Goal: Task Accomplishment & Management: Manage account settings

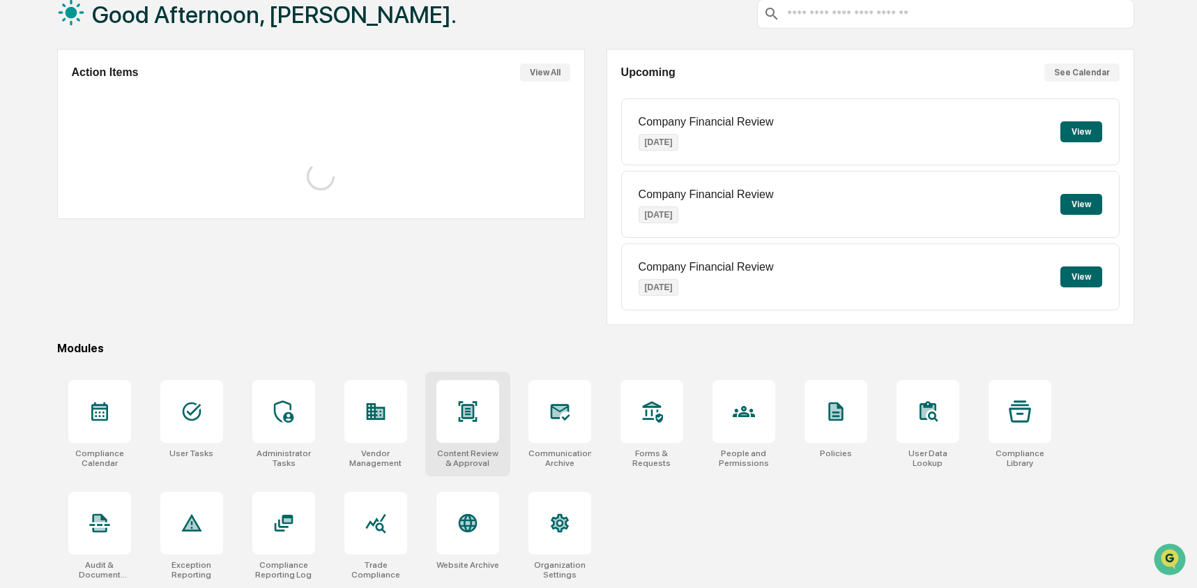
click at [477, 404] on icon at bounding box center [467, 411] width 22 height 22
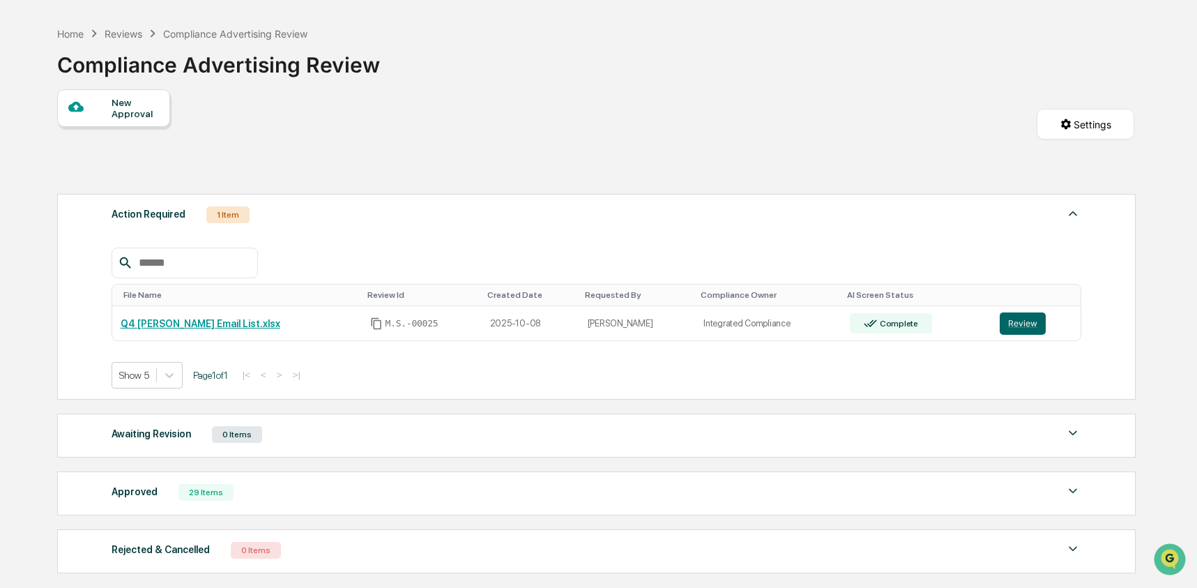
scroll to position [93, 0]
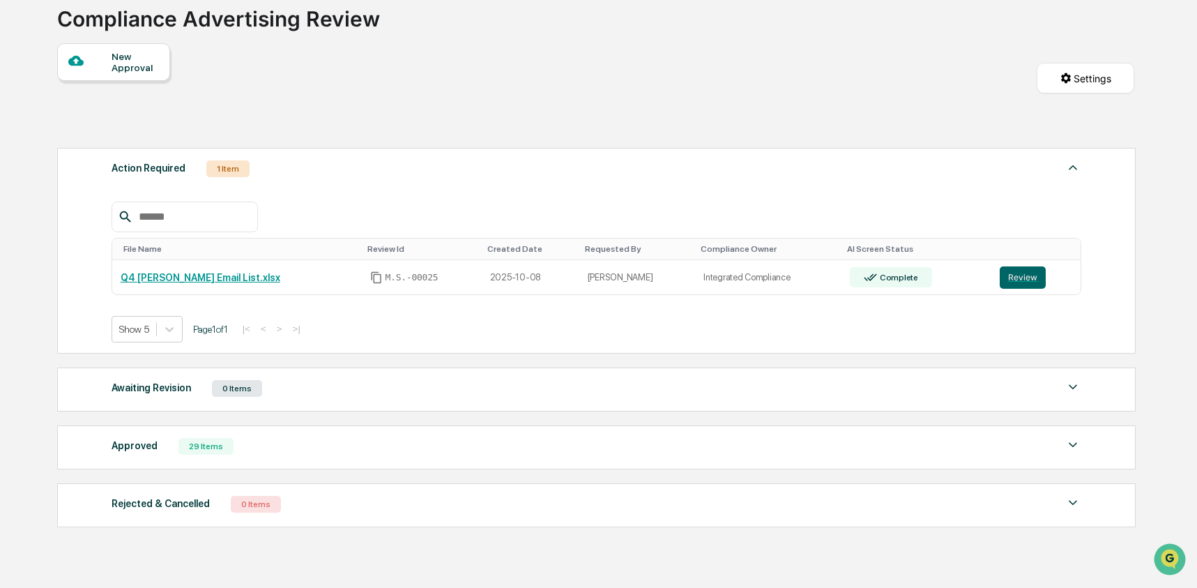
click at [356, 463] on div "Approved 29 Items File Name Review Id Created Date Requested By Compliance Owne…" at bounding box center [596, 447] width 1078 height 44
click at [351, 463] on div "Approved 29 Items File Name Review Id Created Date Requested By Compliance Owne…" at bounding box center [596, 447] width 1078 height 44
click at [337, 447] on div "Approved 29 Items" at bounding box center [596, 446] width 969 height 20
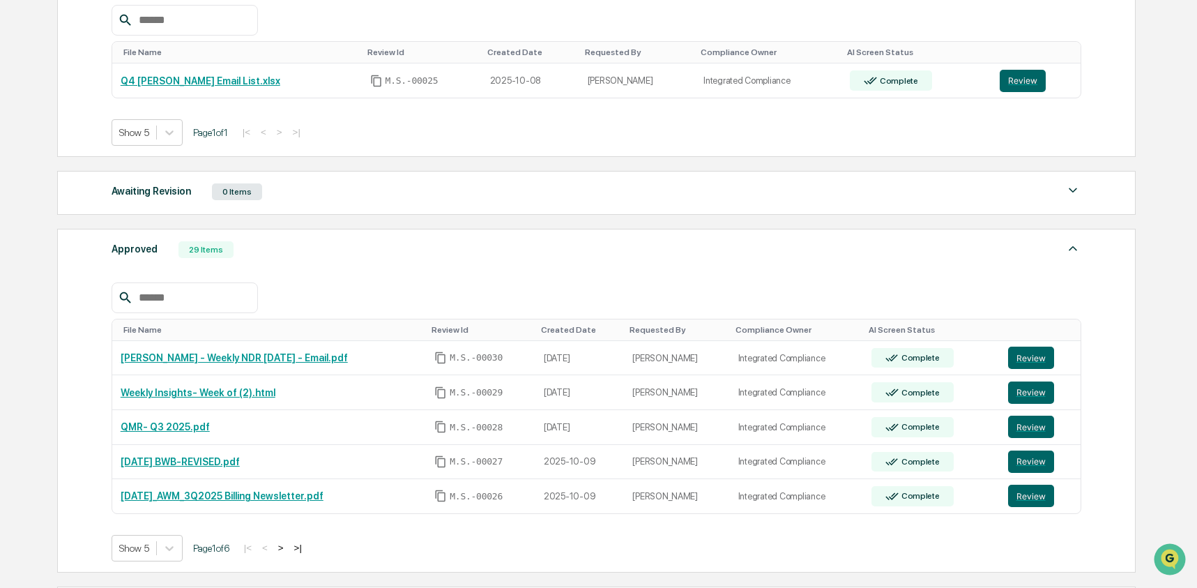
scroll to position [332, 0]
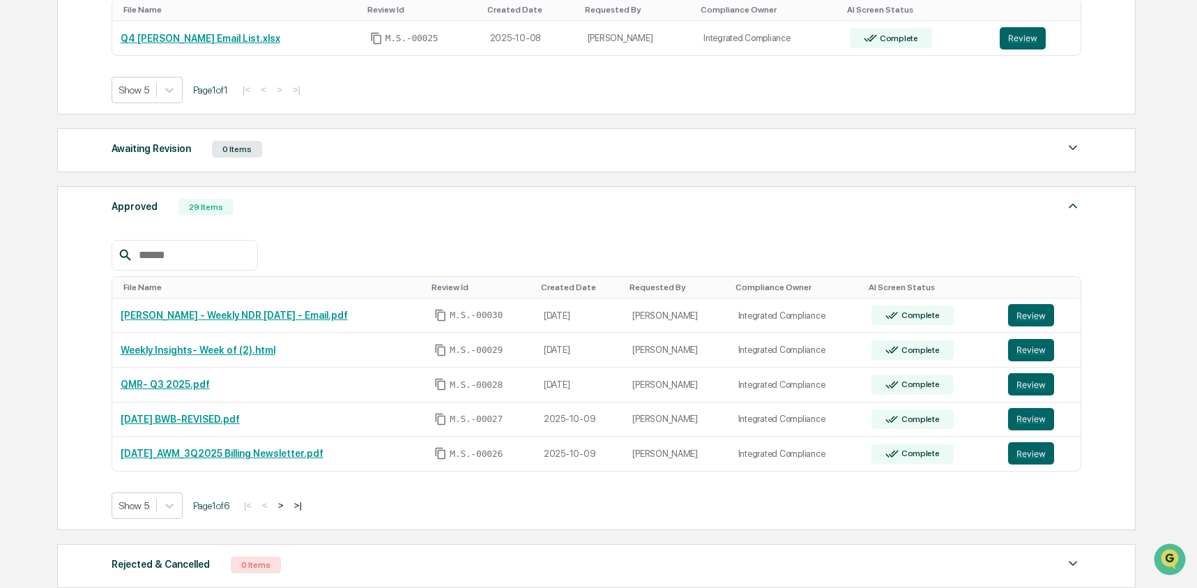
click at [357, 204] on div "Approved 29 Items" at bounding box center [596, 207] width 969 height 20
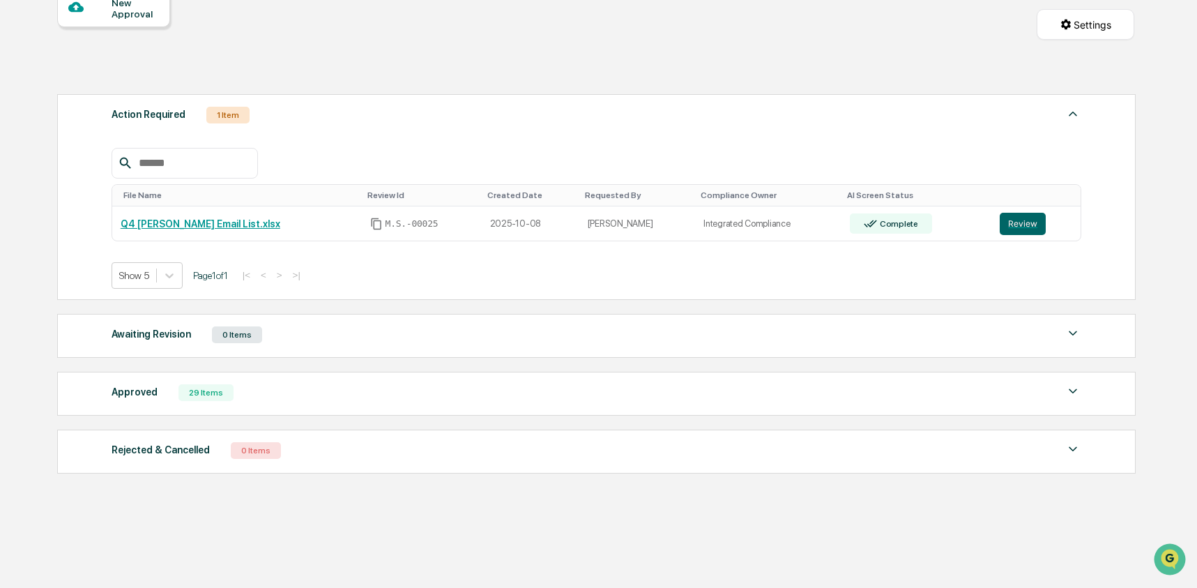
scroll to position [151, 0]
click at [317, 399] on div "Approved 29 Items" at bounding box center [596, 393] width 969 height 20
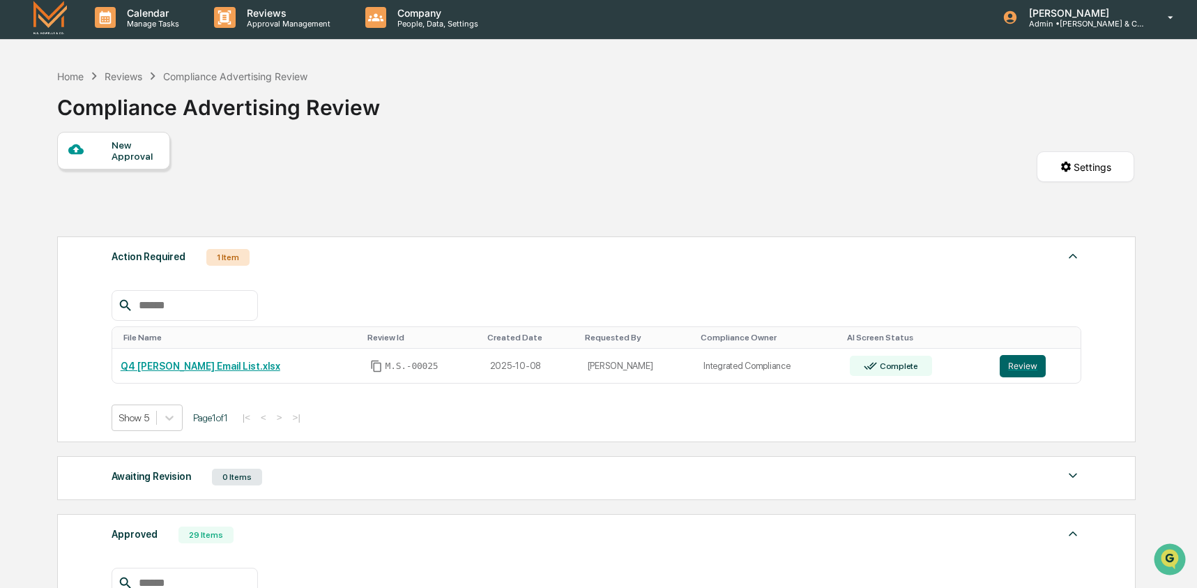
scroll to position [0, 0]
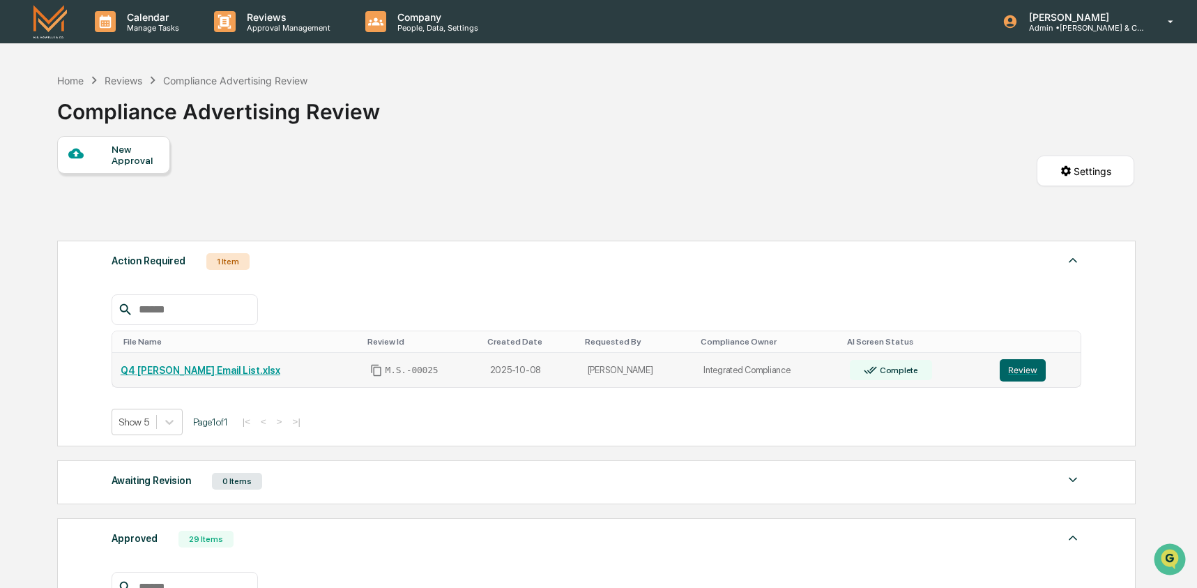
click at [192, 367] on link "Q4 [PERSON_NAME] Email List.xlsx" at bounding box center [201, 369] width 160 height 11
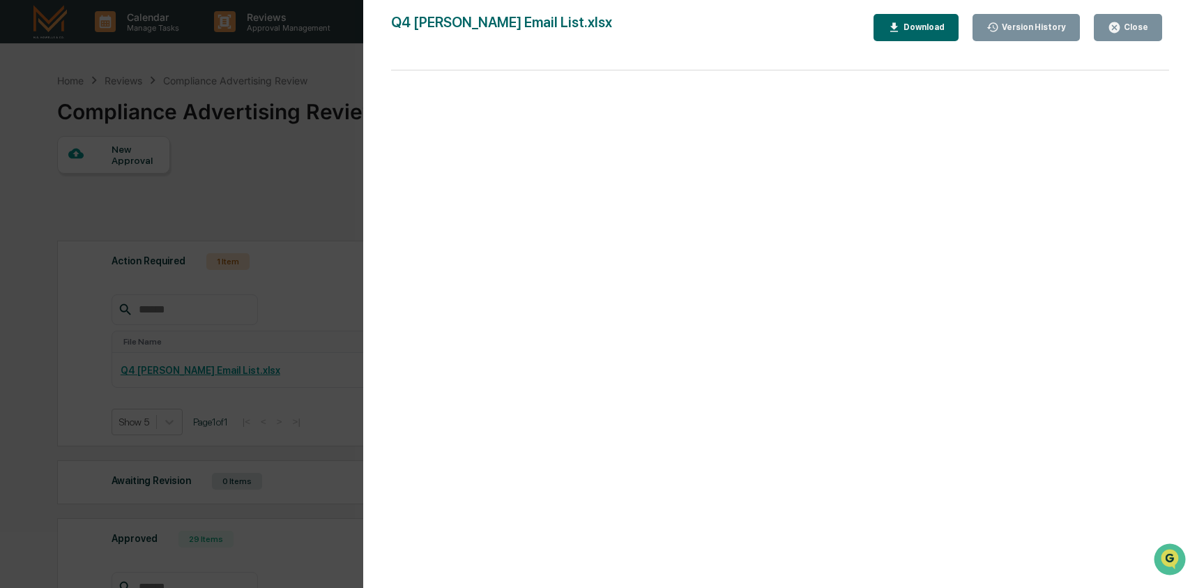
click at [262, 236] on div "Version History 10/08/2025, 02:09 PM Becky Lallier Q4 Dylewski-Marcello Email L…" at bounding box center [598, 294] width 1197 height 588
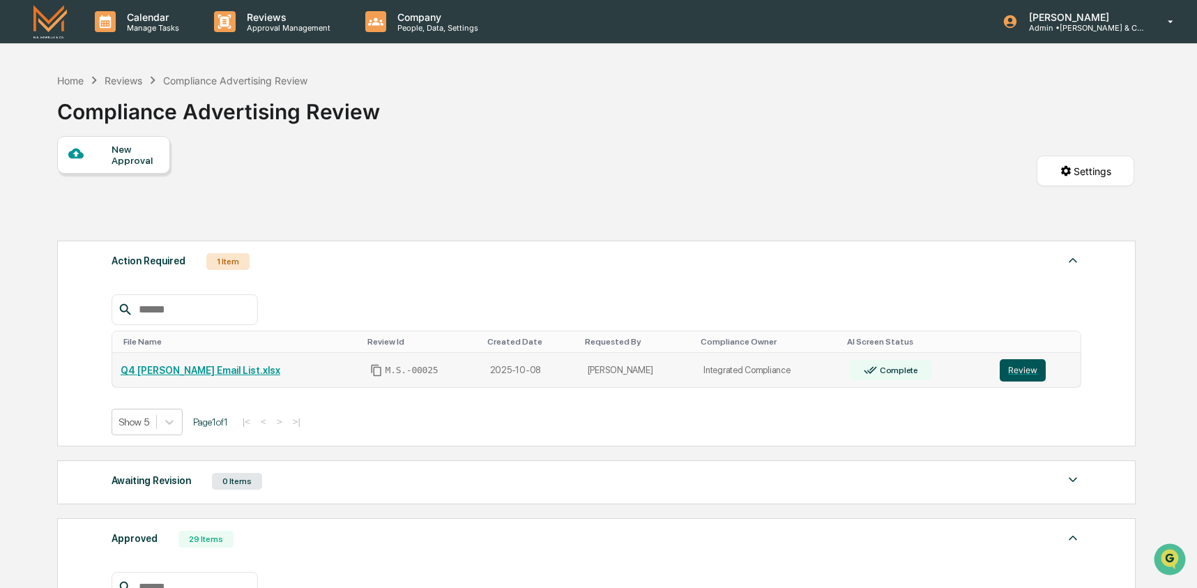
click at [1008, 368] on button "Review" at bounding box center [1022, 370] width 46 height 22
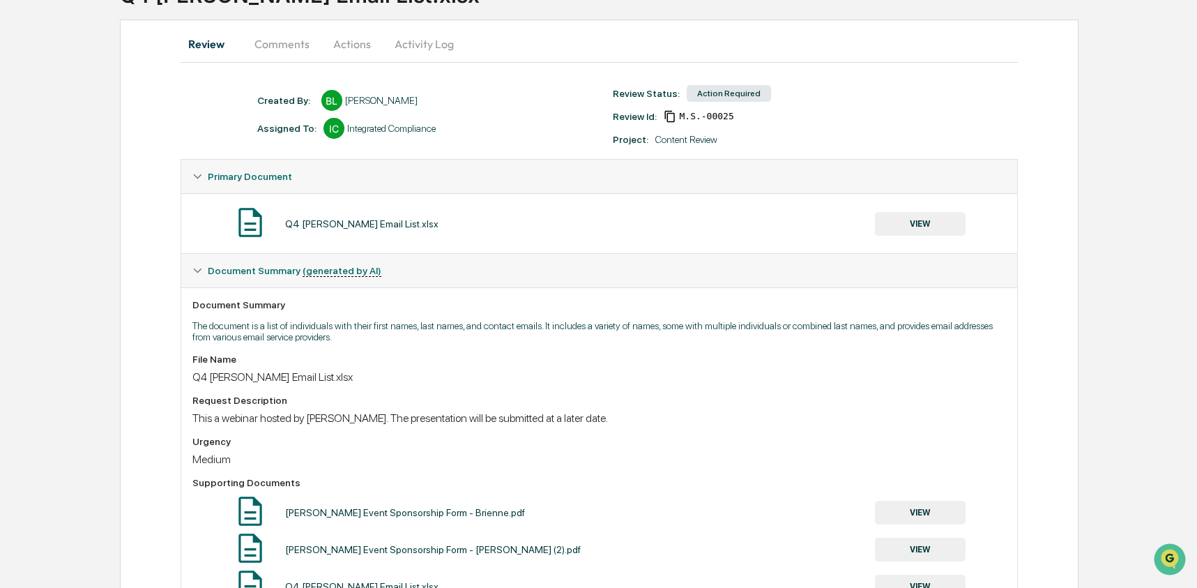
scroll to position [61, 0]
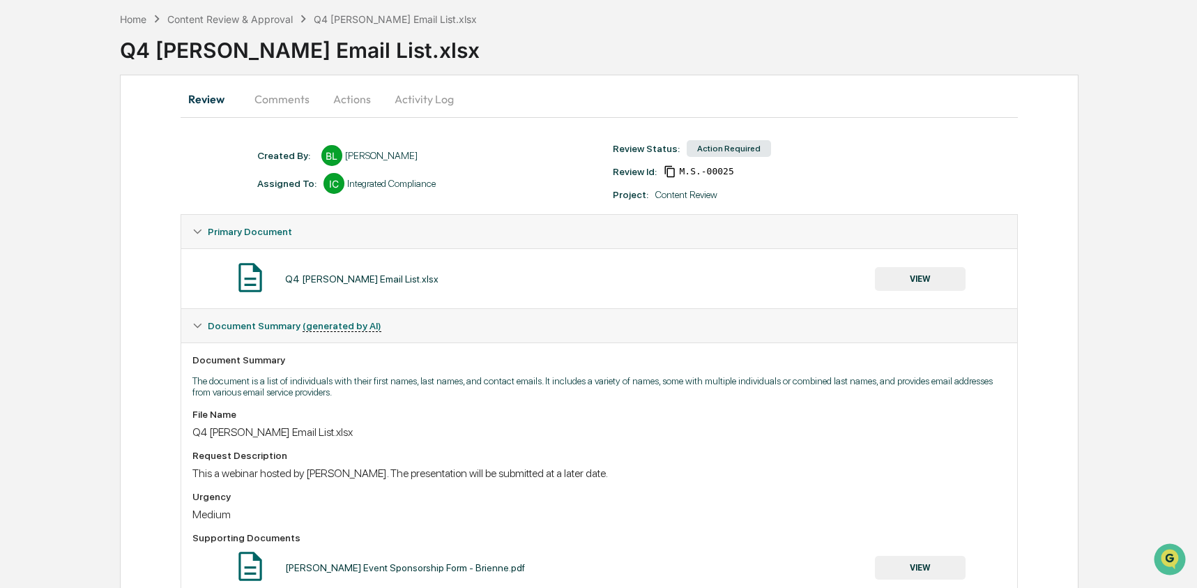
click at [261, 107] on button "Comments" at bounding box center [281, 98] width 77 height 33
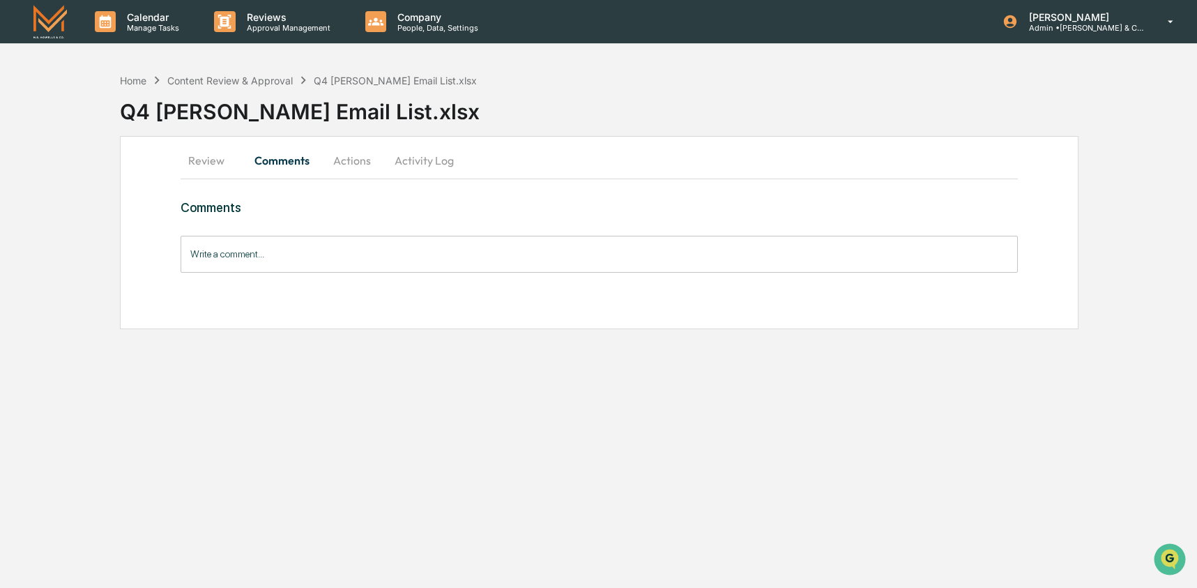
scroll to position [0, 0]
click at [346, 162] on button "Actions" at bounding box center [352, 160] width 63 height 33
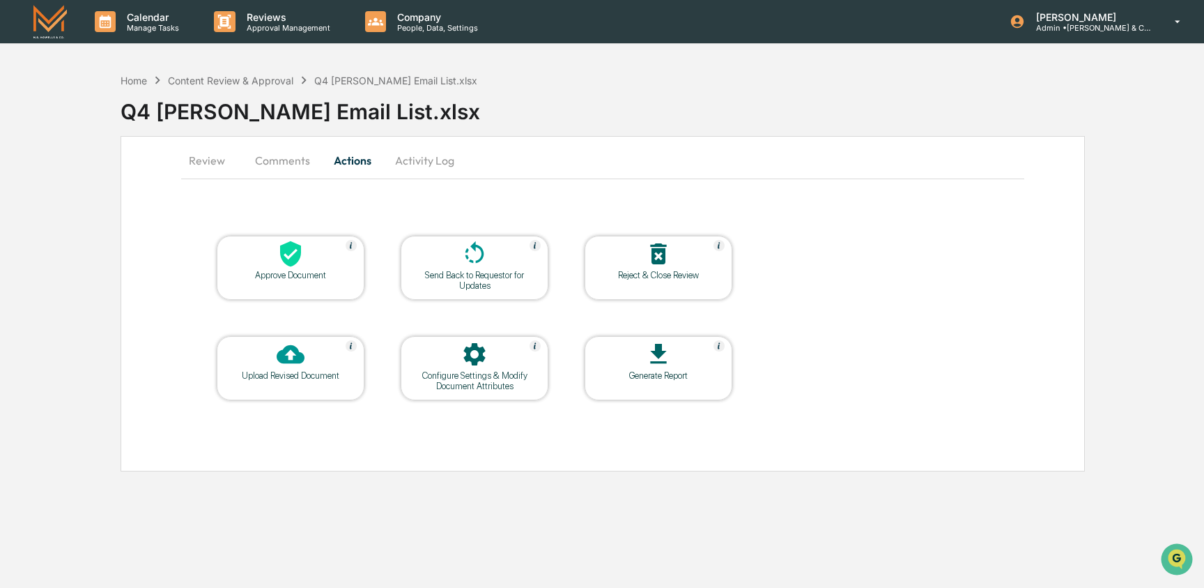
click at [422, 164] on button "Activity Log" at bounding box center [425, 160] width 82 height 33
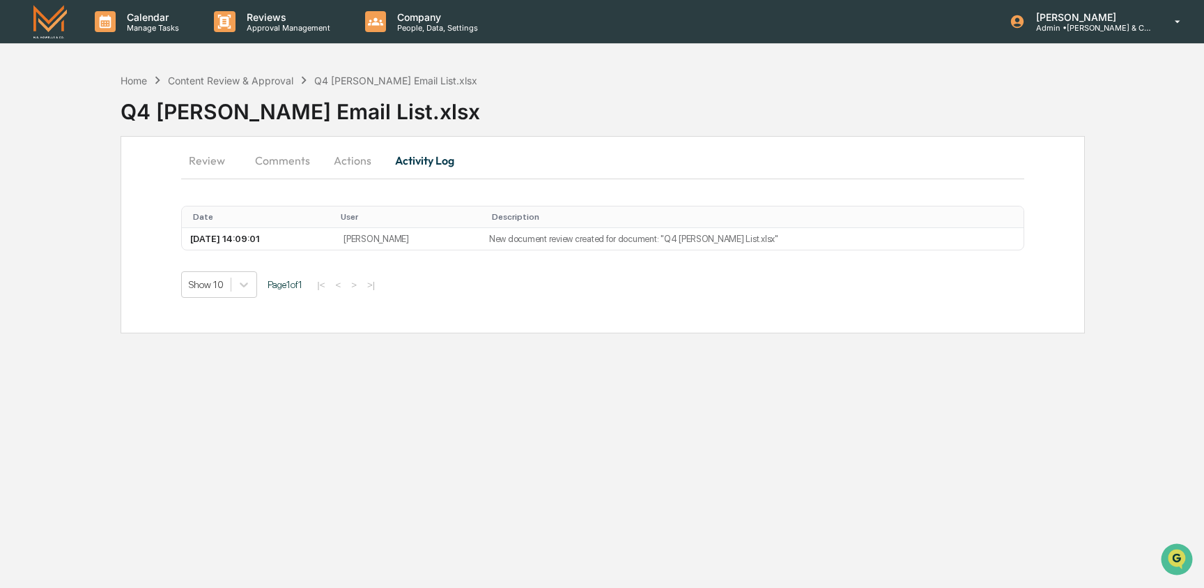
click at [224, 160] on button "Review" at bounding box center [212, 160] width 63 height 33
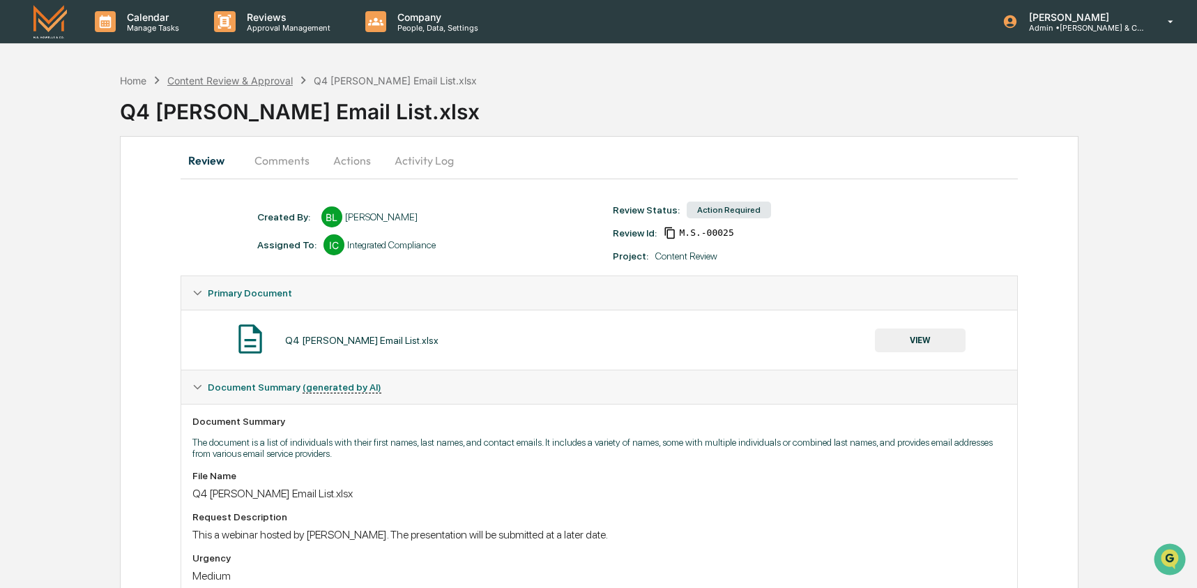
click at [229, 84] on div "Content Review & Approval" at bounding box center [229, 81] width 125 height 12
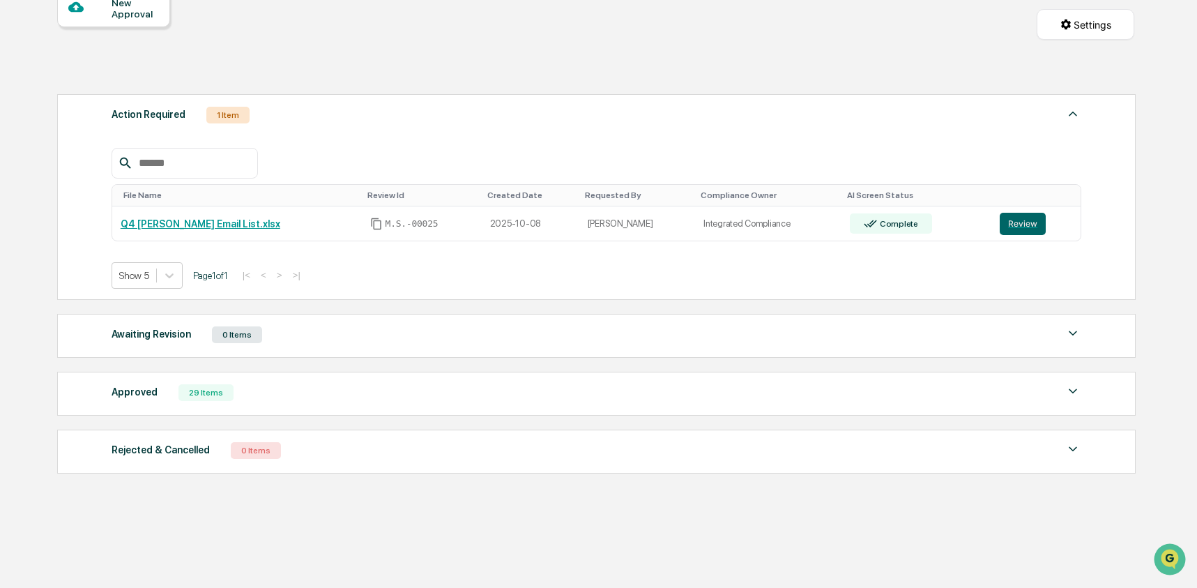
scroll to position [151, 0]
click at [218, 398] on div "29 Items" at bounding box center [205, 392] width 55 height 17
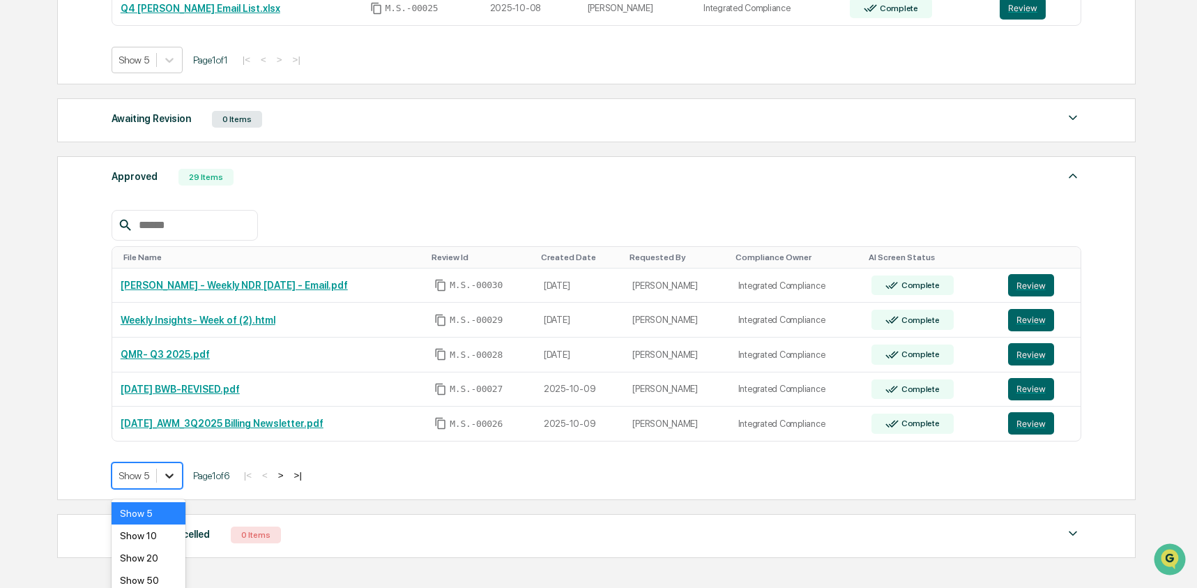
scroll to position [399, 0]
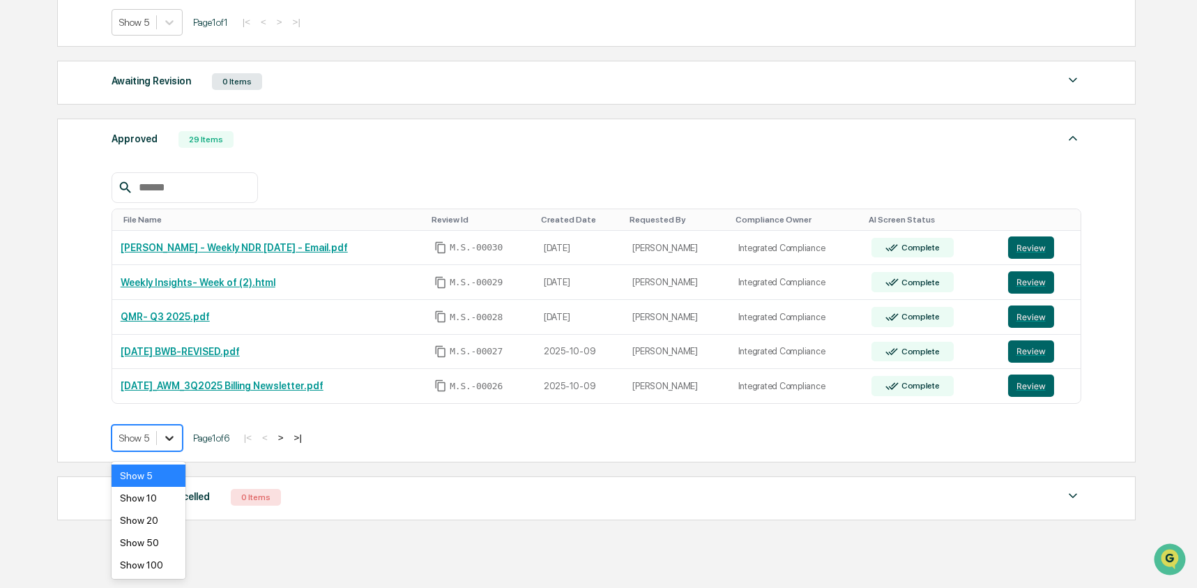
click at [169, 470] on body "Calendar Manage Tasks Reviews Approval Management Company People, Data, Setting…" at bounding box center [598, 118] width 1197 height 1034
click at [151, 567] on div "Show 100" at bounding box center [149, 564] width 74 height 22
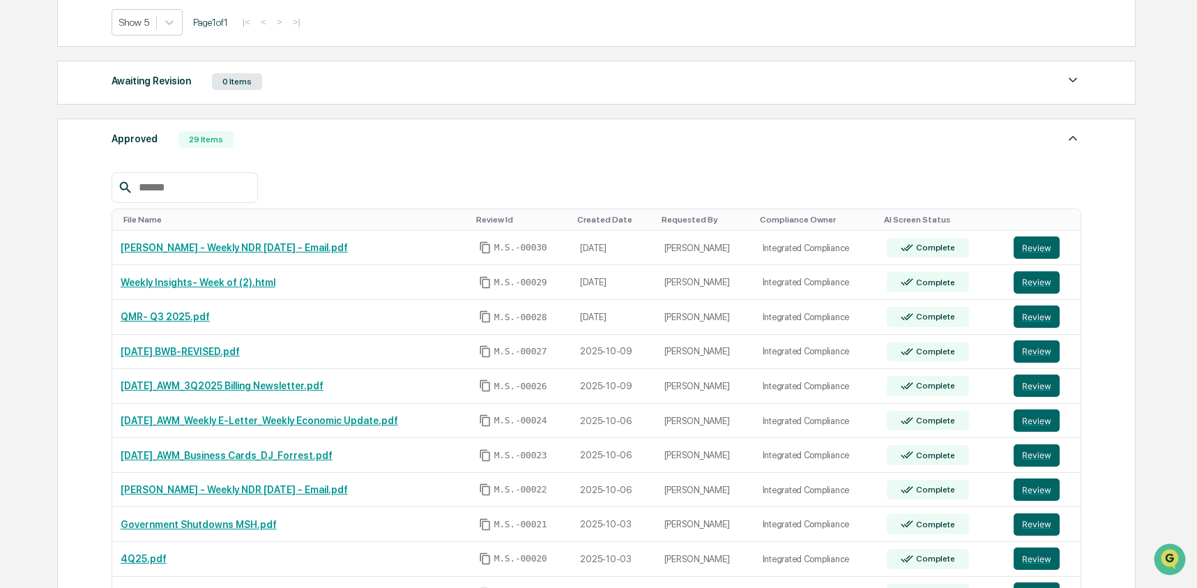
click at [202, 195] on input "text" at bounding box center [192, 187] width 118 height 18
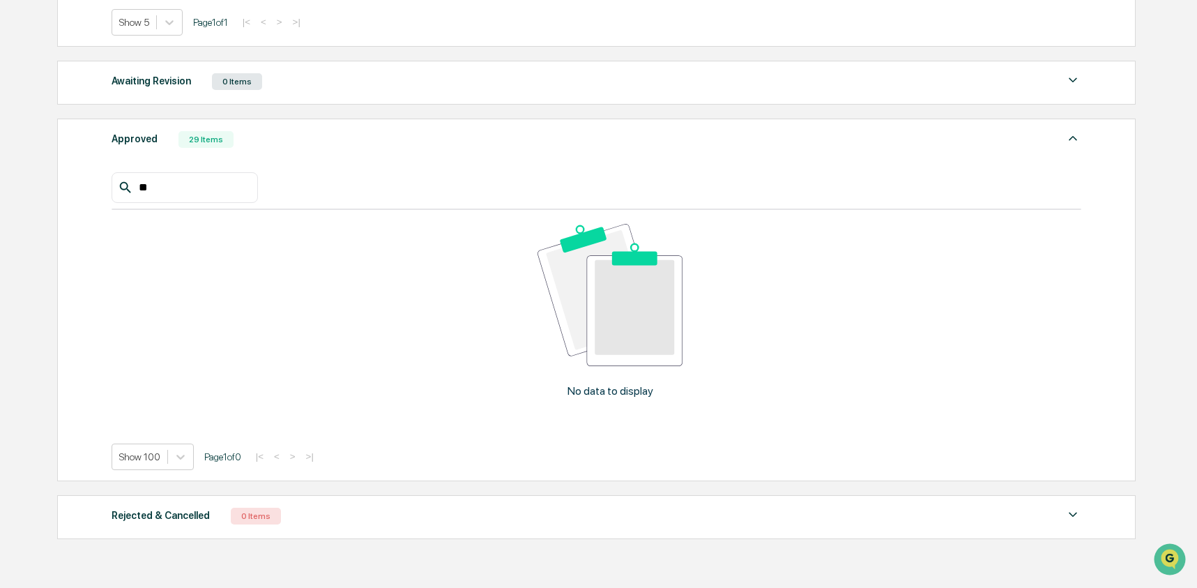
type input "*"
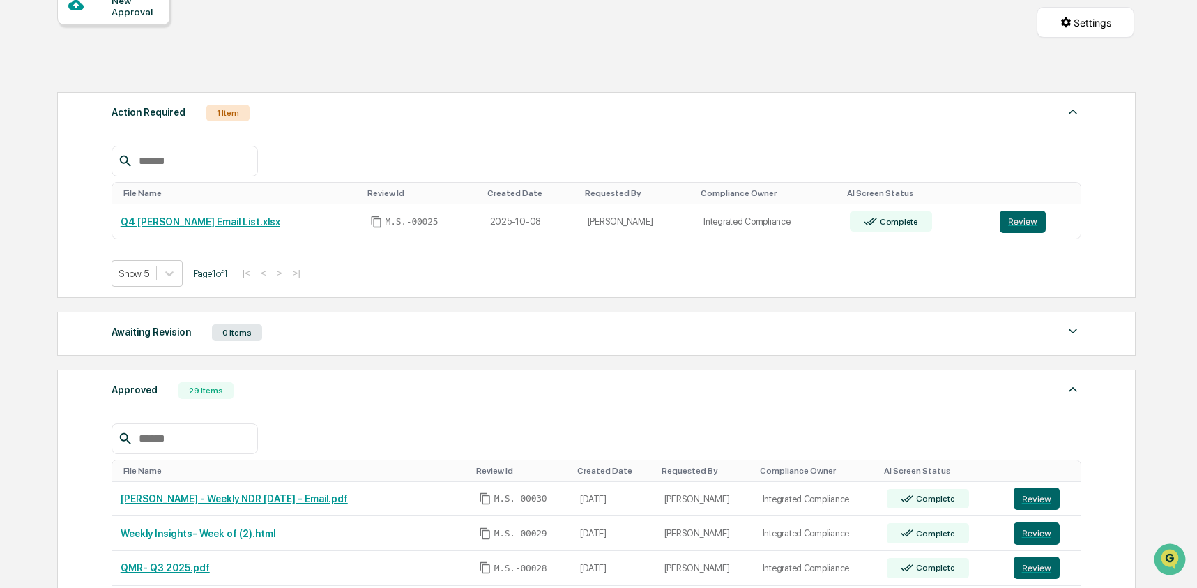
scroll to position [0, 0]
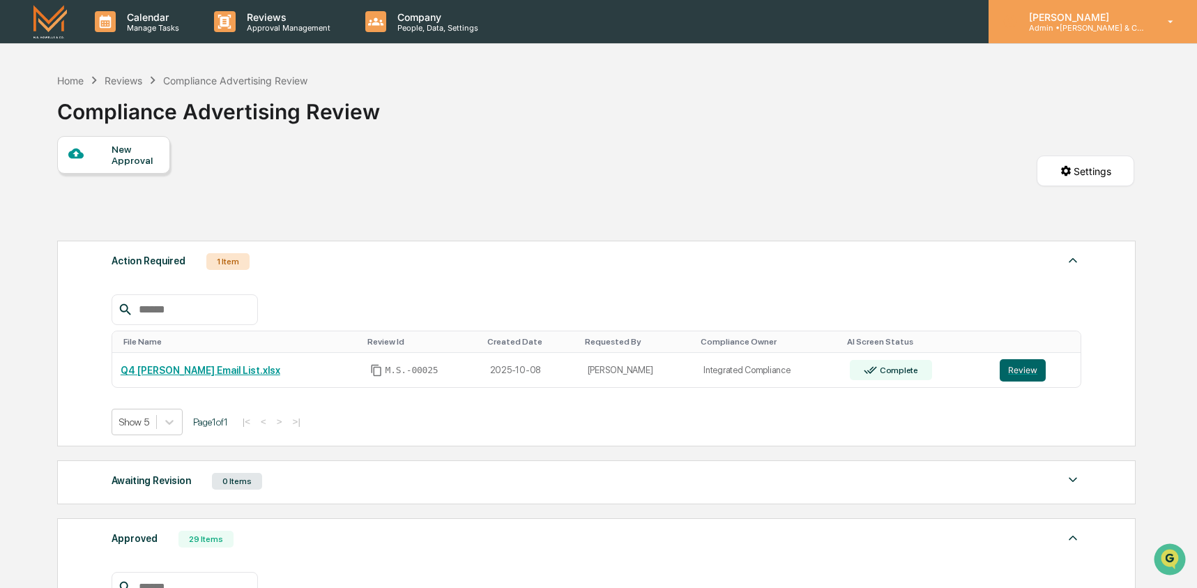
click at [1142, 29] on p "Admin • [PERSON_NAME] & Co. - BD" at bounding box center [1083, 28] width 130 height 10
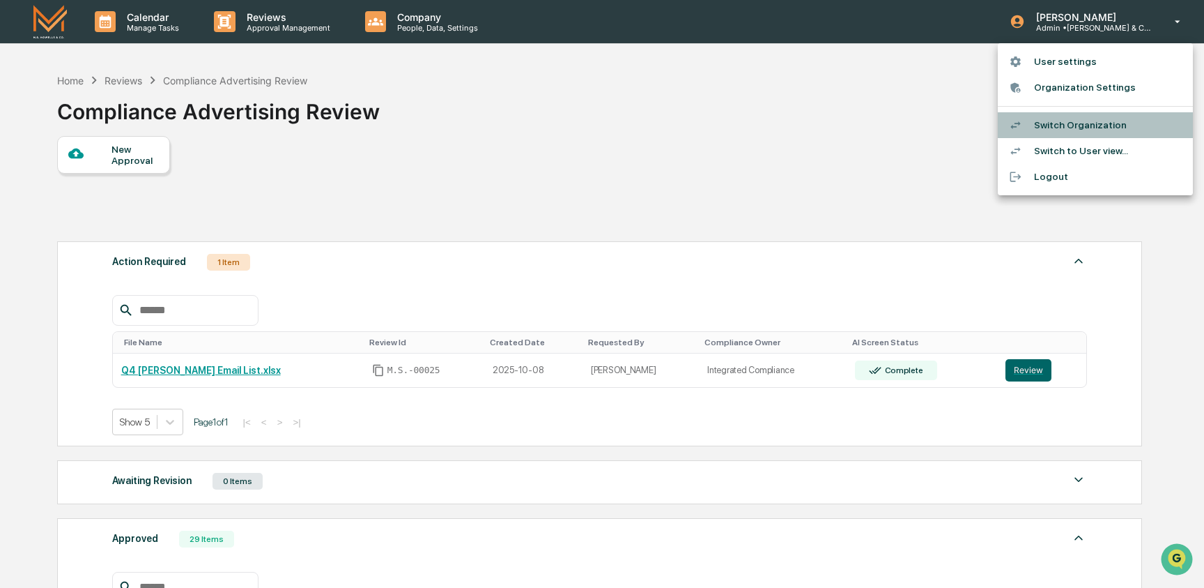
click at [1127, 118] on li "Switch Organization" at bounding box center [1095, 125] width 195 height 26
